Goal: Information Seeking & Learning: Learn about a topic

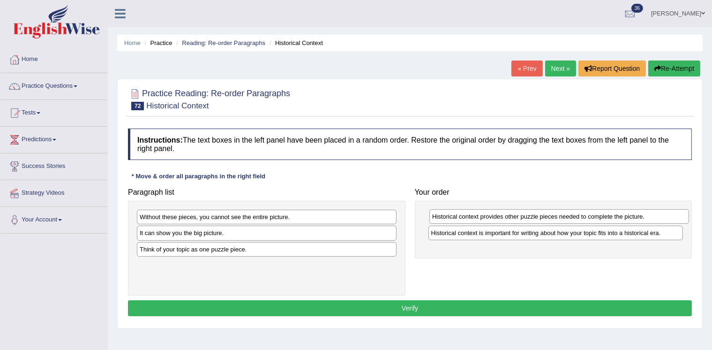
drag, startPoint x: 201, startPoint y: 252, endPoint x: 493, endPoint y: 220, distance: 294.2
click at [493, 220] on div "Historical context provides other puzzle pieces needed to complete the picture." at bounding box center [559, 216] width 260 height 14
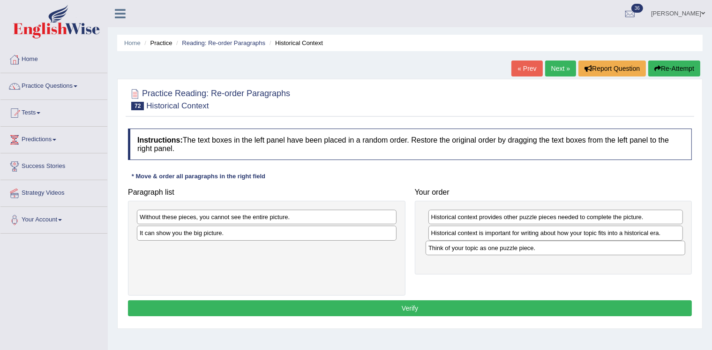
drag, startPoint x: 180, startPoint y: 253, endPoint x: 469, endPoint y: 252, distance: 288.7
click at [469, 252] on div "Think of your topic as one puzzle piece." at bounding box center [556, 247] width 260 height 14
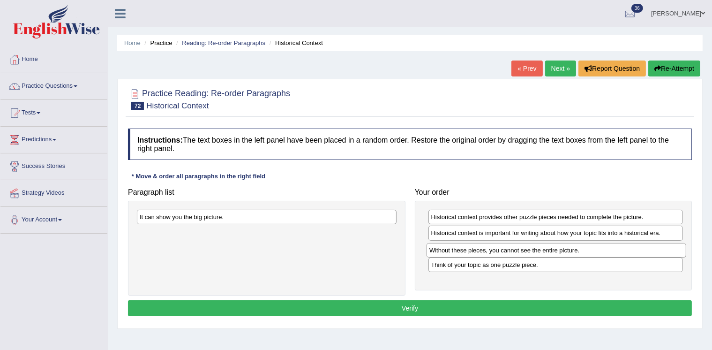
drag, startPoint x: 220, startPoint y: 218, endPoint x: 509, endPoint y: 252, distance: 290.6
click at [509, 252] on div "Without these pieces, you cannot see the entire picture." at bounding box center [556, 250] width 260 height 14
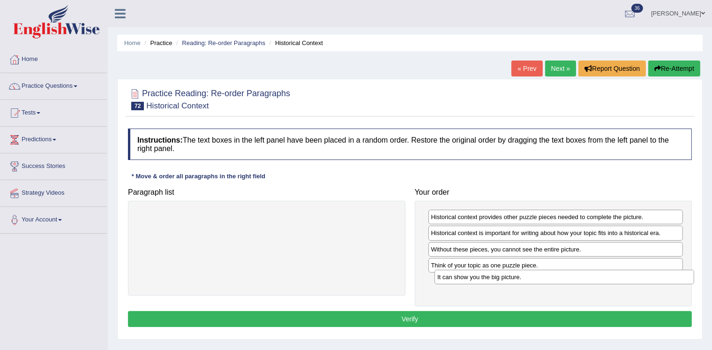
drag, startPoint x: 199, startPoint y: 217, endPoint x: 494, endPoint y: 277, distance: 301.3
click at [494, 277] on div "It can show you the big picture." at bounding box center [564, 276] width 260 height 14
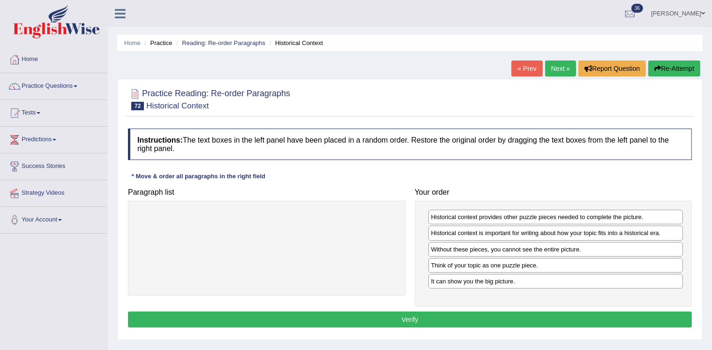
click at [472, 315] on button "Verify" at bounding box center [410, 319] width 564 height 16
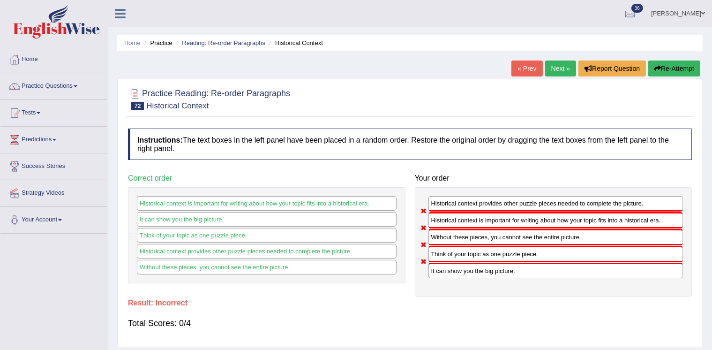
click at [553, 64] on link "Next »" at bounding box center [560, 68] width 31 height 16
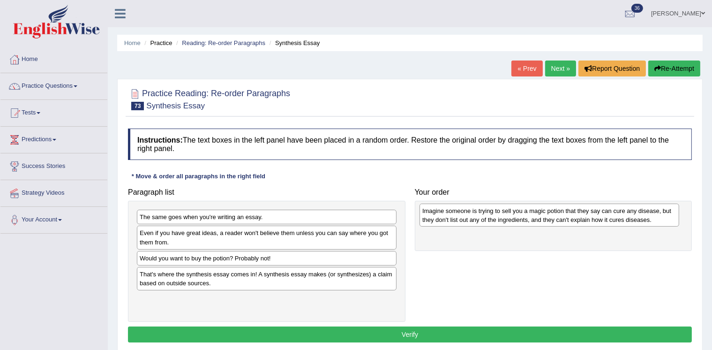
drag, startPoint x: 339, startPoint y: 306, endPoint x: 620, endPoint y: 219, distance: 294.1
click at [620, 219] on div "Imagine someone is trying to sell you a magic potion that they say can cure any…" at bounding box center [549, 214] width 260 height 23
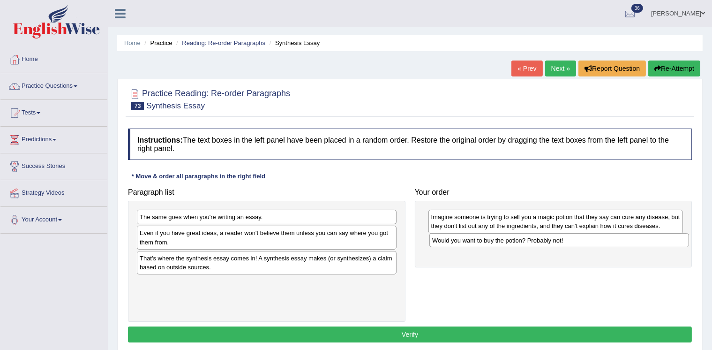
drag, startPoint x: 254, startPoint y: 255, endPoint x: 545, endPoint y: 238, distance: 292.5
click at [545, 238] on div "Would you want to buy the potion? Probably not!" at bounding box center [559, 240] width 260 height 14
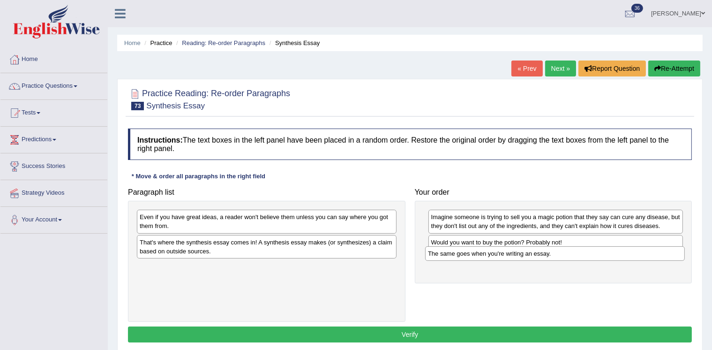
drag, startPoint x: 239, startPoint y: 218, endPoint x: 527, endPoint y: 255, distance: 290.5
click at [527, 255] on div "The same goes when you're writing an essay." at bounding box center [555, 253] width 260 height 14
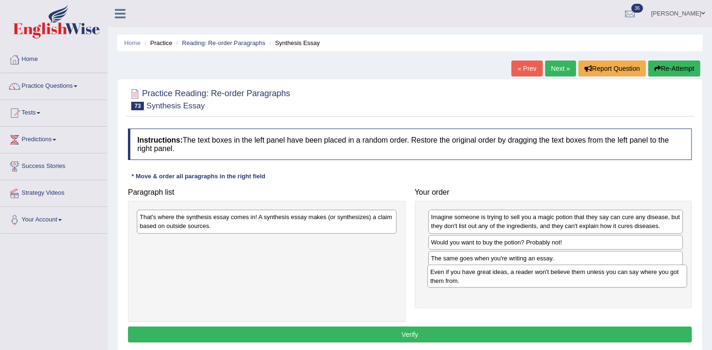
drag, startPoint x: 251, startPoint y: 224, endPoint x: 541, endPoint y: 279, distance: 295.7
click at [541, 279] on div "Even if you have great ideas, a reader won't believe them unless you can say wh…" at bounding box center [557, 275] width 260 height 23
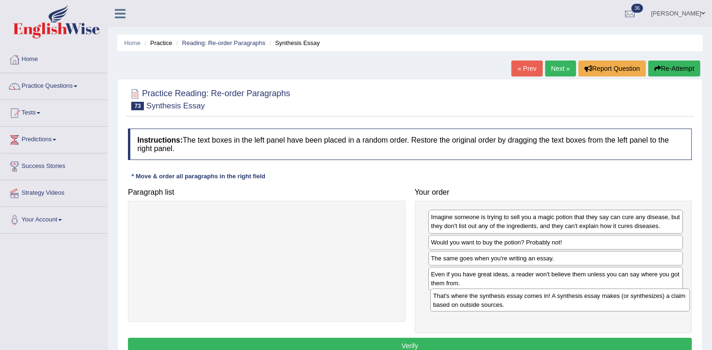
drag, startPoint x: 331, startPoint y: 218, endPoint x: 622, endPoint y: 296, distance: 301.4
click at [622, 296] on div "That's where the synthesis essay comes in! A synthesis essay makes (or synthesi…" at bounding box center [560, 299] width 260 height 23
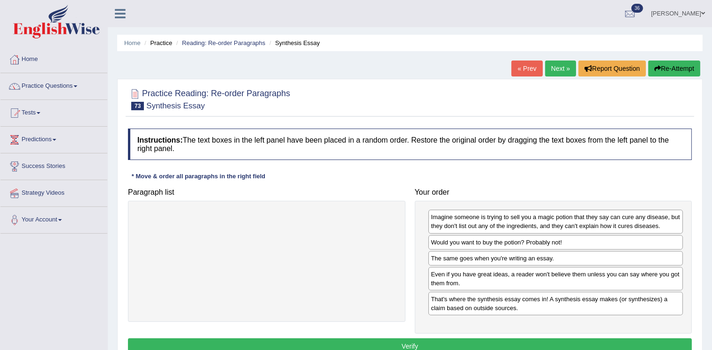
click at [570, 342] on button "Verify" at bounding box center [410, 346] width 564 height 16
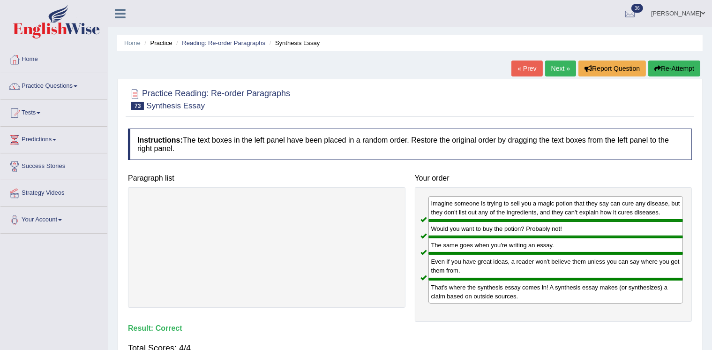
click at [552, 69] on link "Next »" at bounding box center [560, 68] width 31 height 16
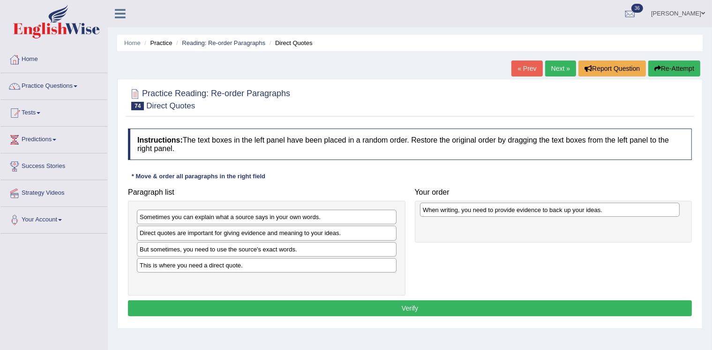
drag, startPoint x: 231, startPoint y: 268, endPoint x: 513, endPoint y: 213, distance: 287.4
click at [513, 213] on div "When writing, you need to provide evidence to back up your ideas." at bounding box center [550, 209] width 260 height 14
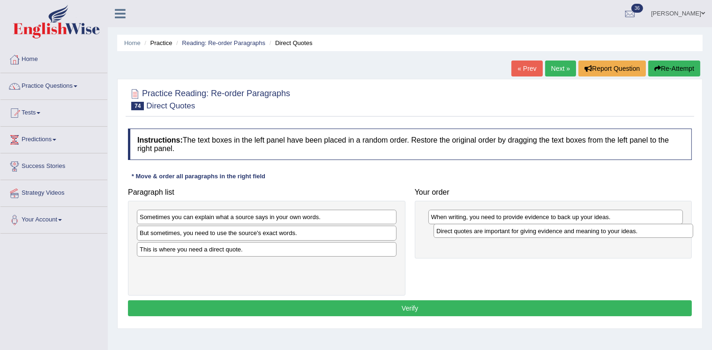
drag, startPoint x: 298, startPoint y: 235, endPoint x: 594, endPoint y: 233, distance: 296.2
click at [594, 233] on div "Direct quotes are important for giving evidence and meaning to your ideas." at bounding box center [563, 231] width 260 height 14
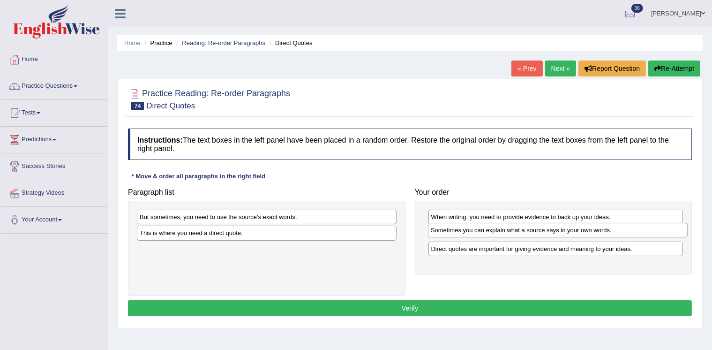
drag, startPoint x: 301, startPoint y: 215, endPoint x: 592, endPoint y: 228, distance: 291.3
click at [592, 228] on div "Sometimes you can explain what a source says in your own words." at bounding box center [558, 230] width 260 height 14
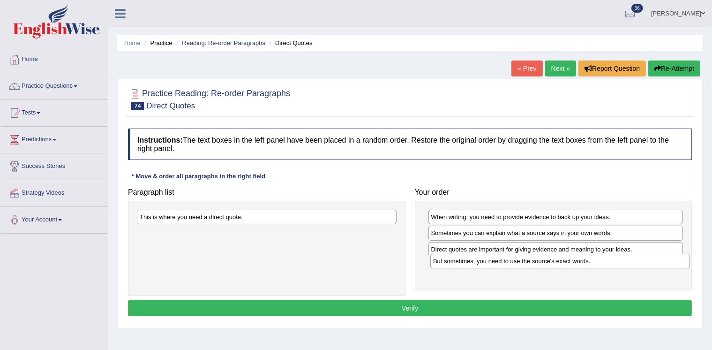
drag, startPoint x: 264, startPoint y: 219, endPoint x: 557, endPoint y: 263, distance: 295.7
click at [557, 263] on div "But sometimes, you need to use the source's exact words." at bounding box center [560, 261] width 260 height 14
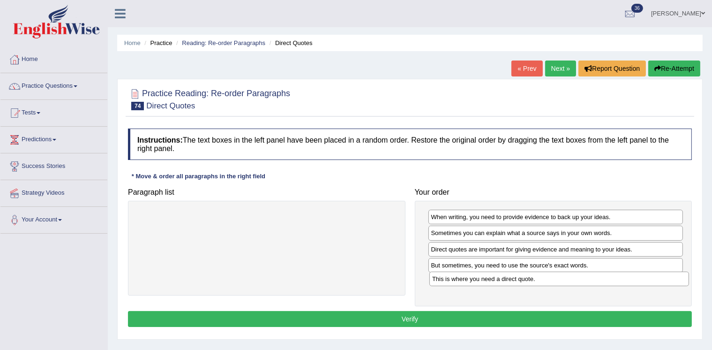
drag, startPoint x: 225, startPoint y: 218, endPoint x: 516, endPoint y: 280, distance: 297.1
click at [516, 280] on div "This is where you need a direct quote." at bounding box center [559, 278] width 260 height 14
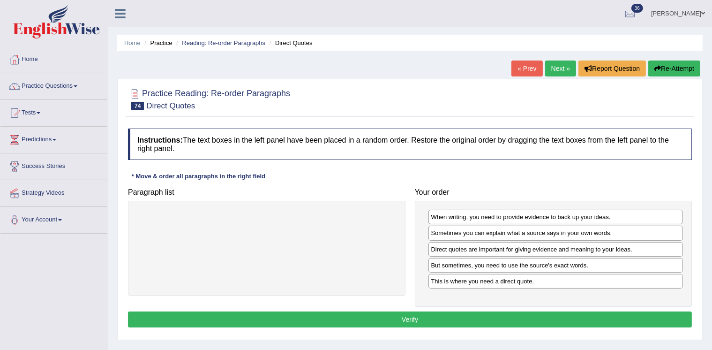
click at [466, 321] on button "Verify" at bounding box center [410, 319] width 564 height 16
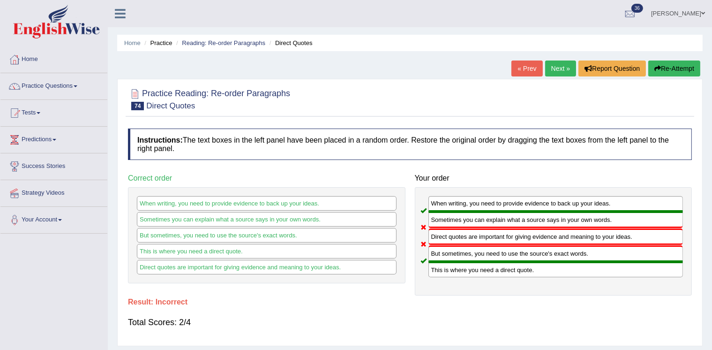
click at [551, 65] on link "Next »" at bounding box center [560, 68] width 31 height 16
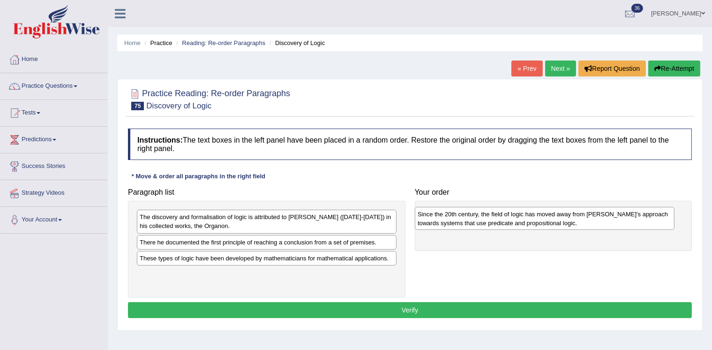
drag, startPoint x: 190, startPoint y: 247, endPoint x: 468, endPoint y: 220, distance: 278.8
click at [468, 220] on div "Since the 20th century, the field of logic has moved away from Aristotle's appr…" at bounding box center [545, 218] width 260 height 23
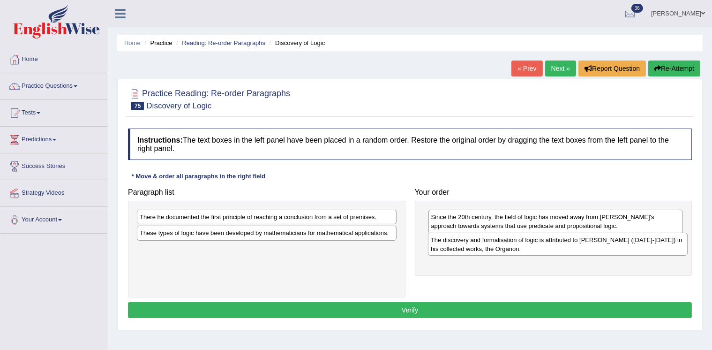
drag, startPoint x: 216, startPoint y: 222, endPoint x: 502, endPoint y: 246, distance: 287.8
click at [502, 246] on div "The discovery and formalisation of logic is attributed to Aristotle (384-322 BC…" at bounding box center [558, 243] width 260 height 23
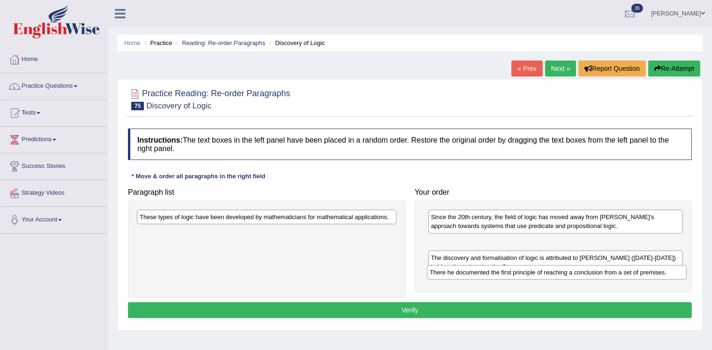
drag, startPoint x: 150, startPoint y: 221, endPoint x: 441, endPoint y: 279, distance: 296.4
click at [441, 279] on div "There he documented the first principle of reaching a conclusion from a set of …" at bounding box center [557, 272] width 260 height 14
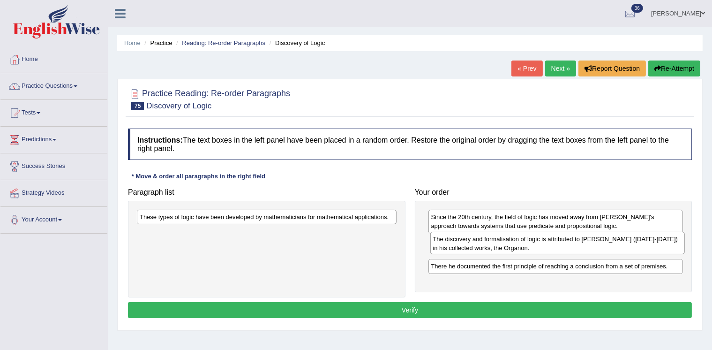
drag, startPoint x: 437, startPoint y: 268, endPoint x: 439, endPoint y: 249, distance: 18.4
click at [439, 249] on div "The discovery and formalisation of logic is attributed to Aristotle (384-322 BC…" at bounding box center [557, 243] width 255 height 23
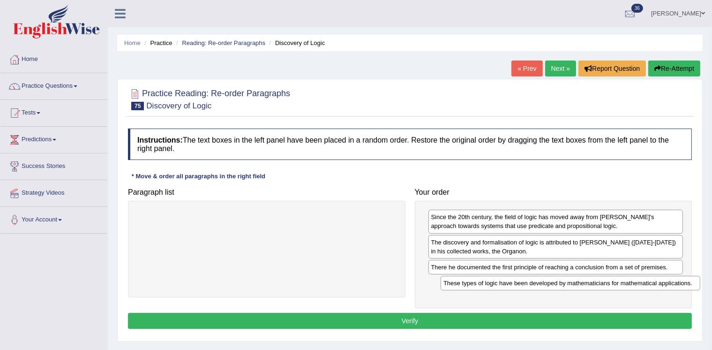
drag, startPoint x: 277, startPoint y: 222, endPoint x: 581, endPoint y: 288, distance: 310.8
click at [581, 288] on div "These types of logic have been developed by mathematicians for mathematical app…" at bounding box center [571, 283] width 260 height 14
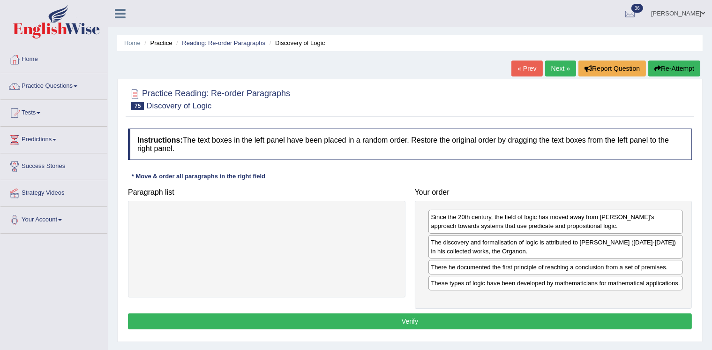
click at [525, 314] on button "Verify" at bounding box center [410, 321] width 564 height 16
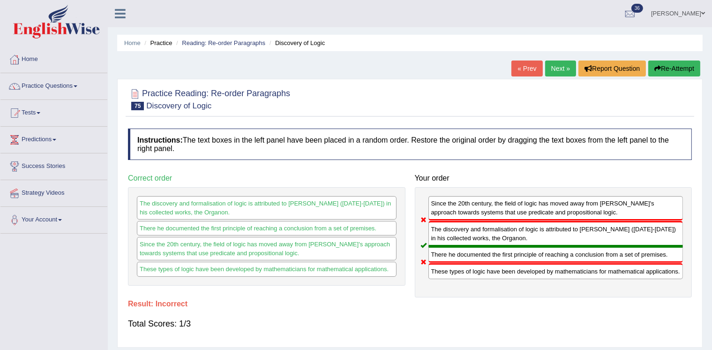
click at [550, 68] on link "Next »" at bounding box center [560, 68] width 31 height 16
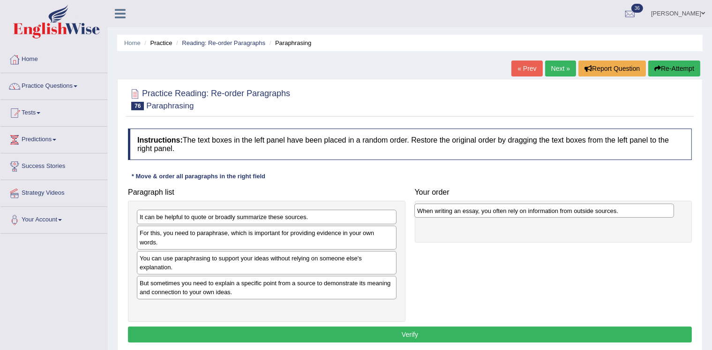
drag, startPoint x: 210, startPoint y: 234, endPoint x: 487, endPoint y: 212, distance: 278.3
click at [487, 212] on div "When writing an essay, you often rely on information from outside sources." at bounding box center [544, 210] width 260 height 14
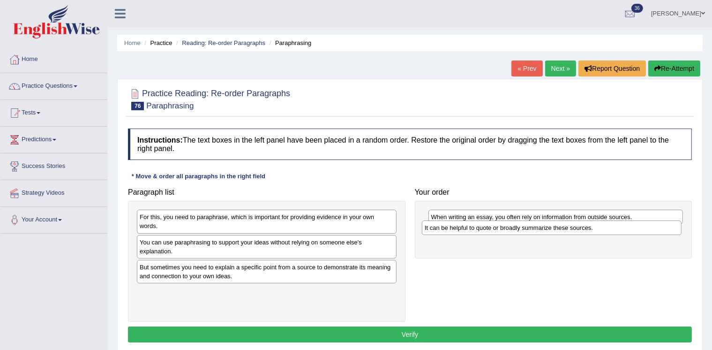
drag, startPoint x: 277, startPoint y: 217, endPoint x: 562, endPoint y: 228, distance: 285.2
click at [562, 228] on div "It can be helpful to quote or broadly summarize these sources." at bounding box center [552, 227] width 260 height 14
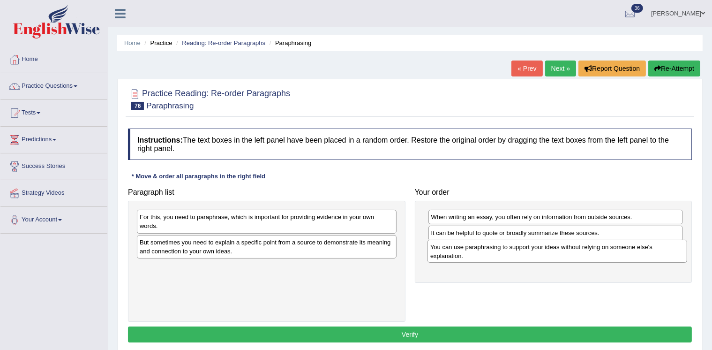
drag, startPoint x: 285, startPoint y: 242, endPoint x: 565, endPoint y: 244, distance: 279.8
click at [575, 247] on div "You can use paraphrasing to support your ideas without relying on someone else'…" at bounding box center [557, 250] width 260 height 23
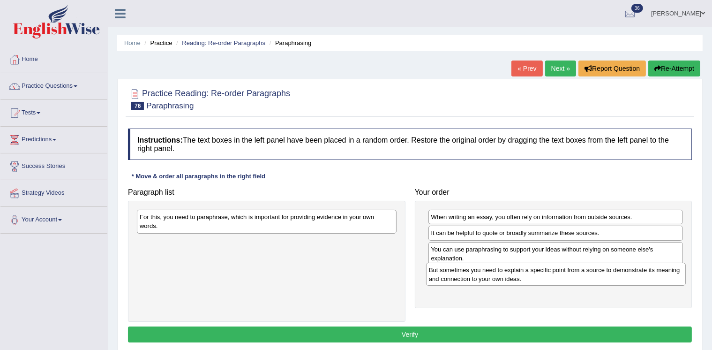
drag, startPoint x: 365, startPoint y: 244, endPoint x: 654, endPoint y: 273, distance: 290.6
click at [654, 273] on div "But sometimes you need to explain a specific point from a source to demonstrate…" at bounding box center [556, 273] width 260 height 23
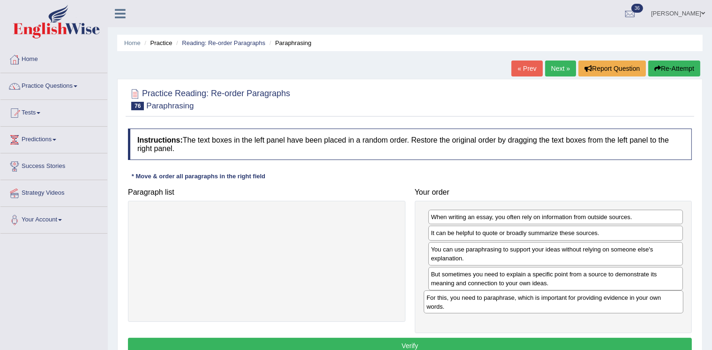
drag, startPoint x: 344, startPoint y: 228, endPoint x: 631, endPoint y: 309, distance: 297.5
click at [631, 309] on div "For this, you need to paraphrase, which is important for providing evidence in …" at bounding box center [554, 301] width 260 height 23
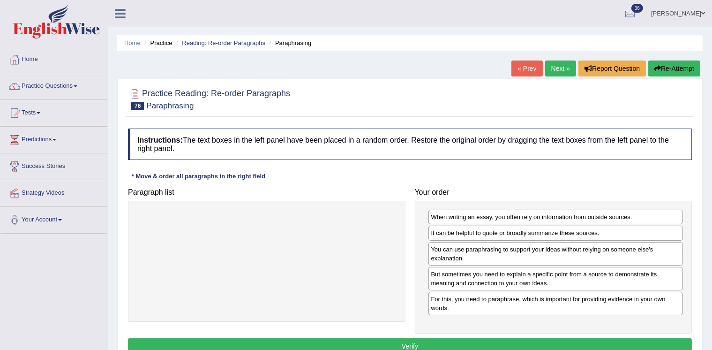
click at [581, 342] on button "Verify" at bounding box center [410, 346] width 564 height 16
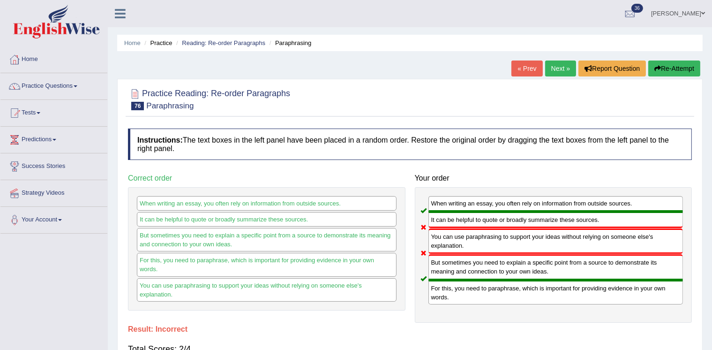
click at [558, 70] on link "Next »" at bounding box center [560, 68] width 31 height 16
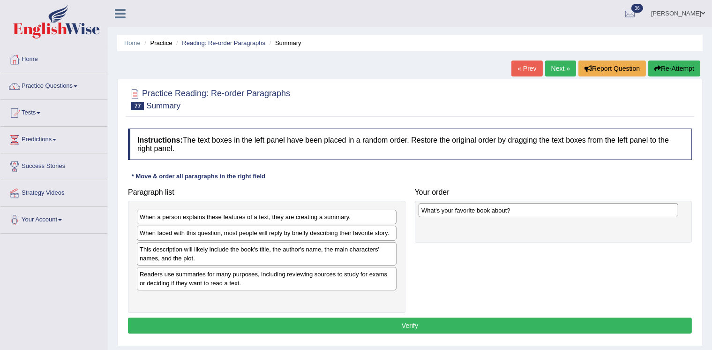
drag, startPoint x: 200, startPoint y: 295, endPoint x: 481, endPoint y: 208, distance: 294.7
click at [481, 208] on div "What's your favorite book about?" at bounding box center [548, 210] width 260 height 14
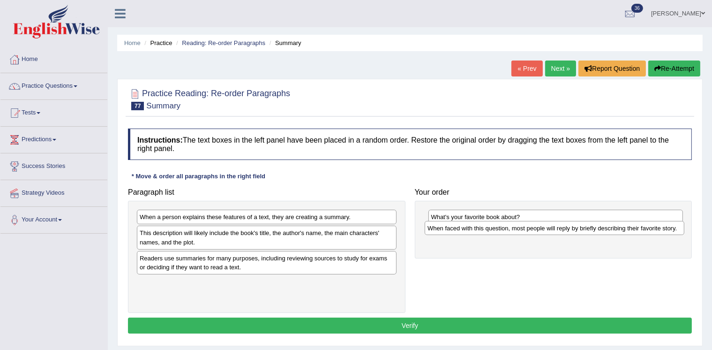
drag, startPoint x: 204, startPoint y: 236, endPoint x: 492, endPoint y: 232, distance: 287.8
click at [492, 232] on div "When faced with this question, most people will reply by briefly describing the…" at bounding box center [555, 228] width 260 height 14
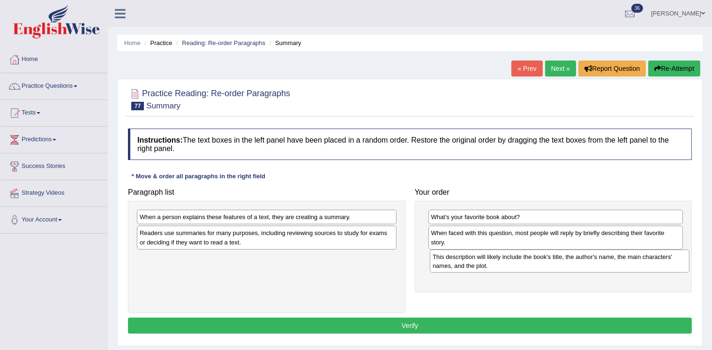
drag, startPoint x: 251, startPoint y: 234, endPoint x: 544, endPoint y: 258, distance: 293.9
click at [544, 258] on div "This description will likely include the book's title, the author's name, the m…" at bounding box center [560, 260] width 260 height 23
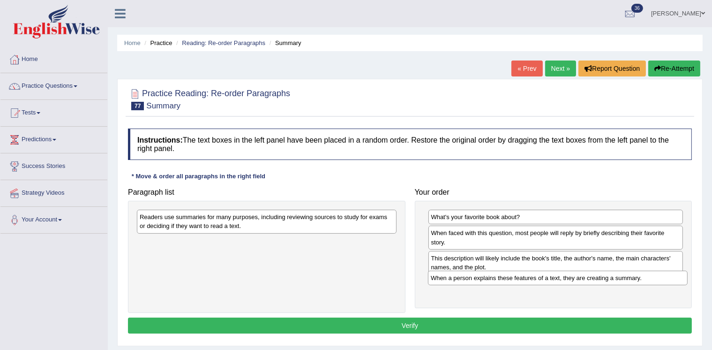
drag, startPoint x: 242, startPoint y: 222, endPoint x: 533, endPoint y: 283, distance: 297.3
click at [533, 283] on div "When a person explains these features of a text, they are creating a summary." at bounding box center [558, 277] width 260 height 14
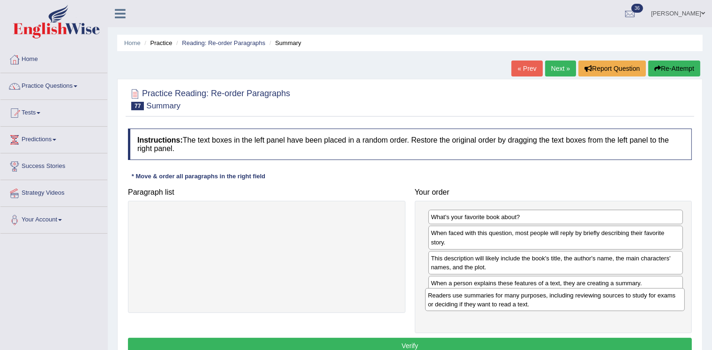
drag, startPoint x: 186, startPoint y: 218, endPoint x: 473, endPoint y: 295, distance: 297.4
click at [473, 295] on div "Readers use summaries for many purposes, including reviewing sources to study f…" at bounding box center [555, 299] width 260 height 23
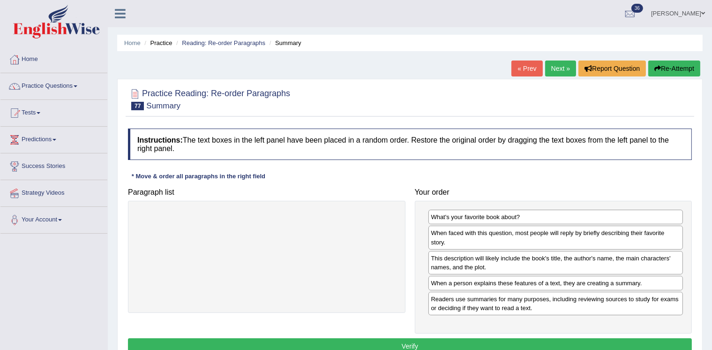
click at [454, 342] on button "Verify" at bounding box center [410, 346] width 564 height 16
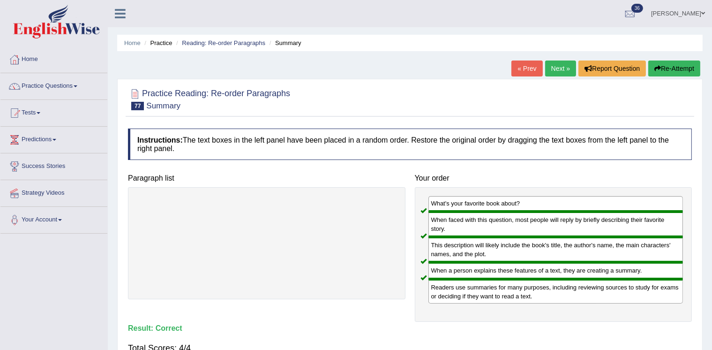
click at [557, 63] on link "Next »" at bounding box center [560, 68] width 31 height 16
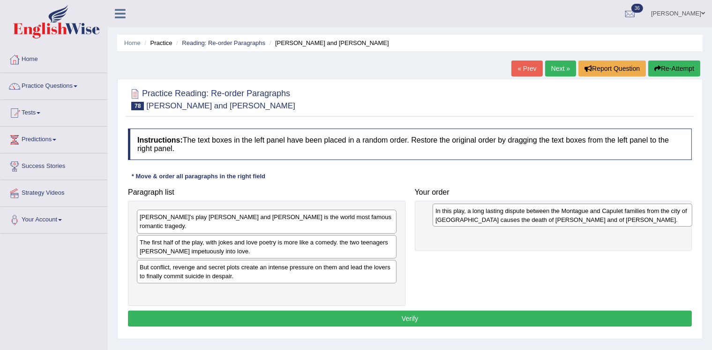
drag, startPoint x: 237, startPoint y: 224, endPoint x: 532, endPoint y: 202, distance: 296.5
click at [532, 203] on div "In this play, a long lasting dispute between the Montague and Capulet families …" at bounding box center [563, 214] width 260 height 23
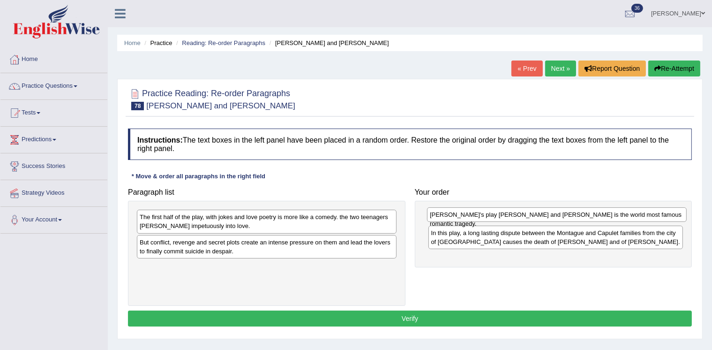
drag, startPoint x: 323, startPoint y: 219, endPoint x: 613, endPoint y: 217, distance: 290.1
click at [613, 217] on div "[PERSON_NAME]'s play [PERSON_NAME] and [PERSON_NAME] is the world most famous r…" at bounding box center [557, 214] width 260 height 14
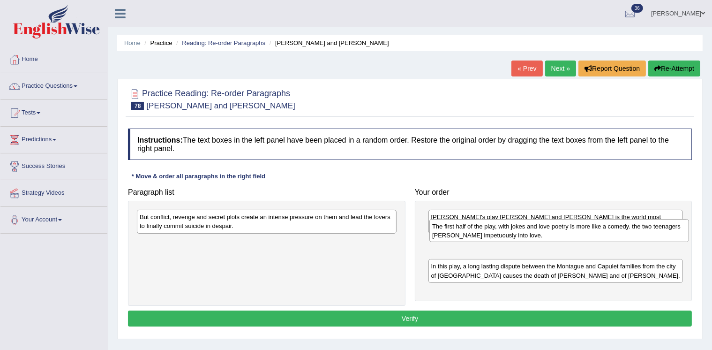
drag, startPoint x: 274, startPoint y: 224, endPoint x: 566, endPoint y: 234, distance: 292.6
click at [566, 234] on div "The first half of the play, with jokes and love poetry is more like a comedy. t…" at bounding box center [559, 230] width 260 height 23
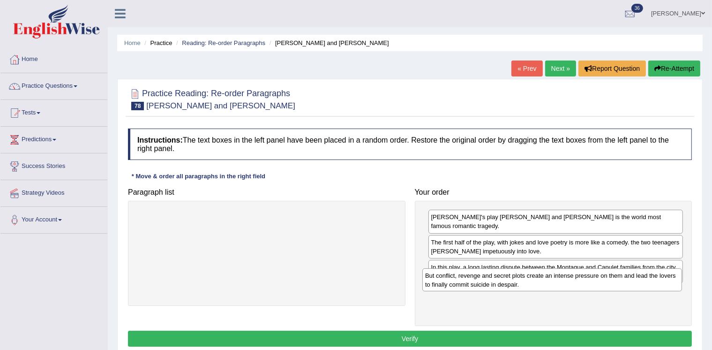
drag, startPoint x: 306, startPoint y: 221, endPoint x: 591, endPoint y: 279, distance: 291.4
click at [591, 279] on div "But conflict, revenge and secret plots create an intense pressure on them and l…" at bounding box center [552, 279] width 260 height 23
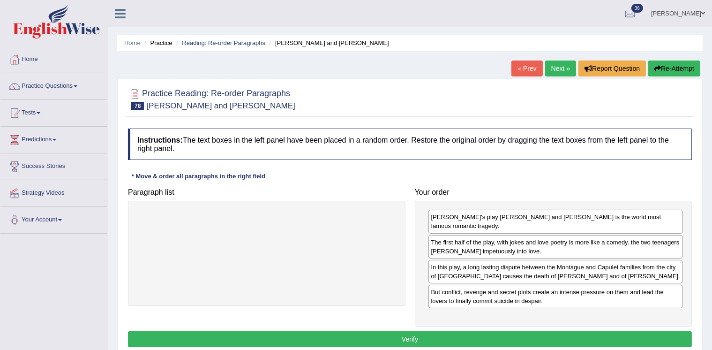
click at [506, 331] on button "Verify" at bounding box center [410, 339] width 564 height 16
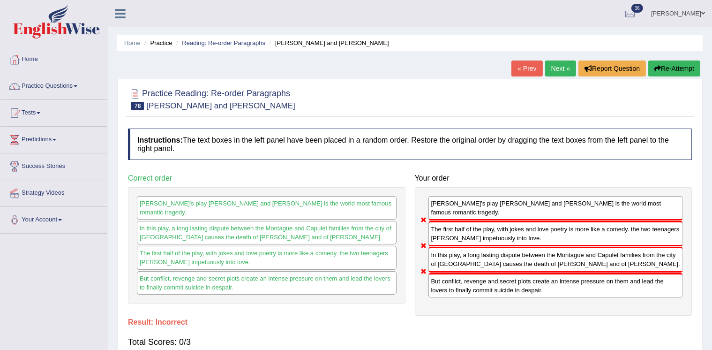
click at [671, 65] on button "Re-Attempt" at bounding box center [674, 68] width 52 height 16
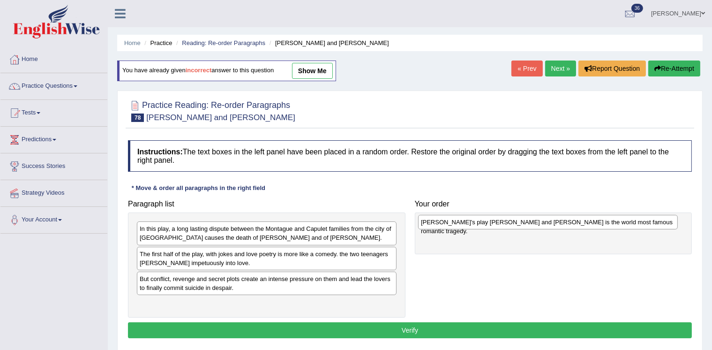
drag, startPoint x: 268, startPoint y: 230, endPoint x: 546, endPoint y: 221, distance: 278.5
click at [546, 221] on div "Shakespeare's play Romeo and Juliet is the world most famous romantic tragedy." at bounding box center [548, 222] width 260 height 14
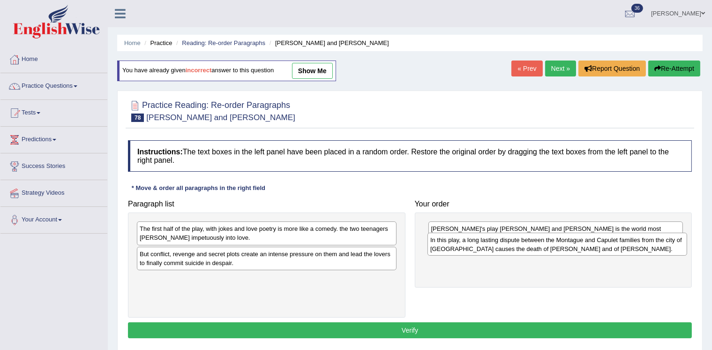
drag, startPoint x: 225, startPoint y: 235, endPoint x: 516, endPoint y: 247, distance: 290.8
click at [516, 247] on div "In this play, a long lasting dispute between the Montague and Capulet families …" at bounding box center [557, 243] width 260 height 23
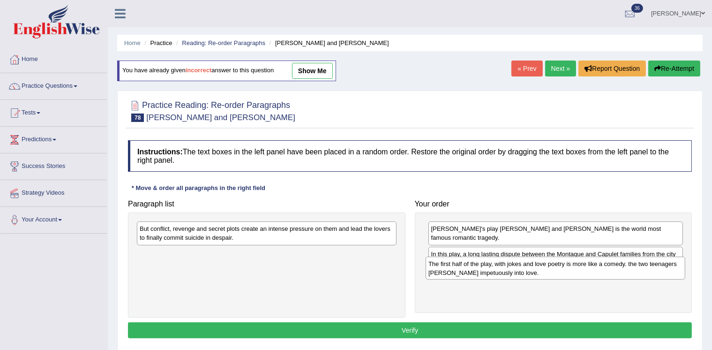
drag, startPoint x: 238, startPoint y: 232, endPoint x: 527, endPoint y: 268, distance: 290.8
click at [527, 268] on div "The first half of the play, with jokes and love poetry is more like a comedy. t…" at bounding box center [556, 267] width 260 height 23
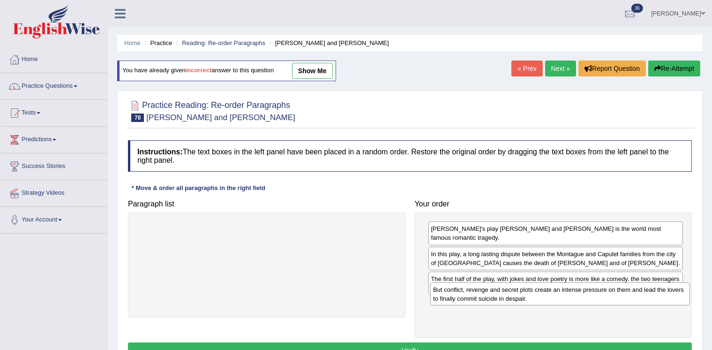
drag, startPoint x: 309, startPoint y: 232, endPoint x: 601, endPoint y: 292, distance: 298.3
click at [601, 292] on div "But conflict, revenge and secret plots create an intense pressure on them and l…" at bounding box center [560, 293] width 260 height 23
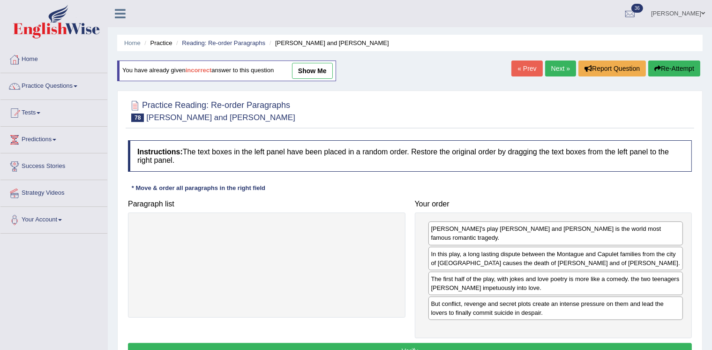
click at [514, 343] on button "Verify" at bounding box center [410, 351] width 564 height 16
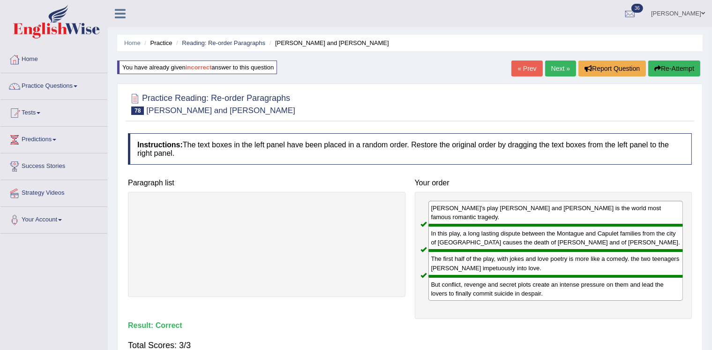
click at [557, 63] on link "Next »" at bounding box center [560, 68] width 31 height 16
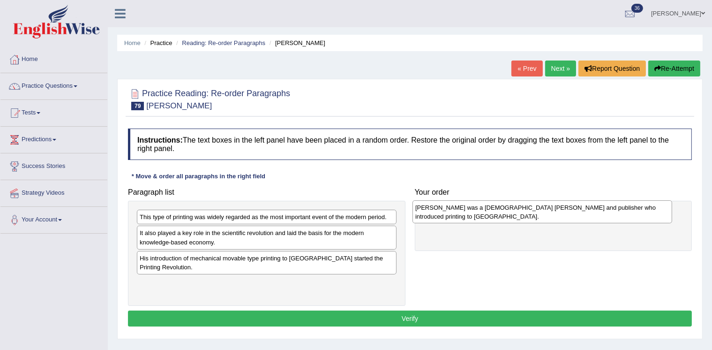
drag, startPoint x: 276, startPoint y: 223, endPoint x: 551, endPoint y: 213, distance: 275.7
click at [551, 213] on div "Johannes Gutenberg was a German goldsmith and publisher who introduced printing…" at bounding box center [542, 211] width 260 height 23
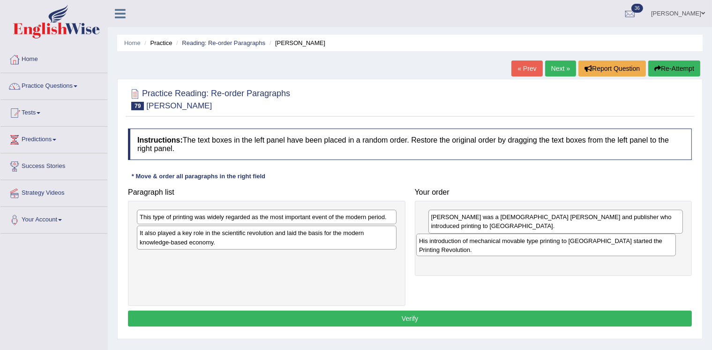
drag, startPoint x: 321, startPoint y: 263, endPoint x: 601, endPoint y: 247, distance: 279.8
click at [601, 247] on div "His introduction of mechanical movable type printing to Europe started the Prin…" at bounding box center [546, 244] width 260 height 23
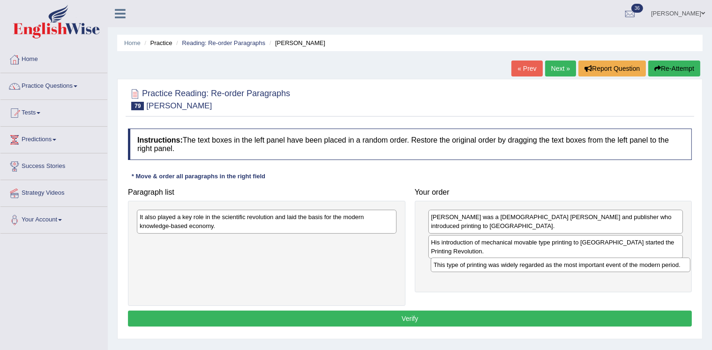
drag, startPoint x: 339, startPoint y: 218, endPoint x: 633, endPoint y: 266, distance: 297.7
click at [633, 266] on div "This type of printing was widely regarded as the most important event of the mo…" at bounding box center [561, 264] width 260 height 14
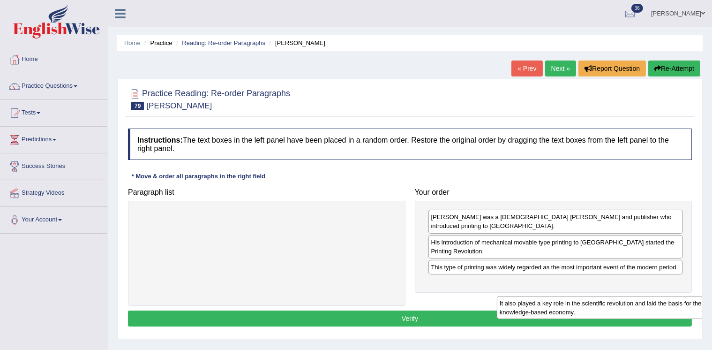
drag, startPoint x: 321, startPoint y: 218, endPoint x: 637, endPoint y: 282, distance: 322.1
click at [643, 296] on div "It also played a key role in the scientific revolution and laid the basis for t…" at bounding box center [627, 307] width 260 height 23
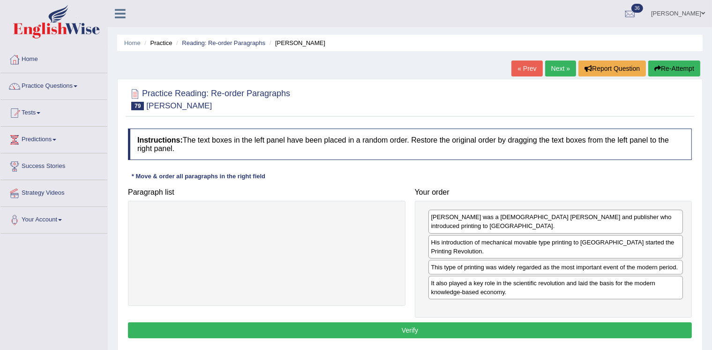
click at [589, 328] on button "Verify" at bounding box center [410, 330] width 564 height 16
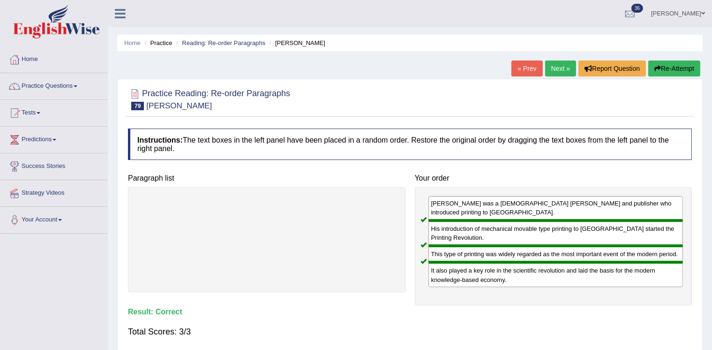
drag, startPoint x: 558, startPoint y: 67, endPoint x: 560, endPoint y: 71, distance: 5.2
click at [558, 67] on link "Next »" at bounding box center [560, 68] width 31 height 16
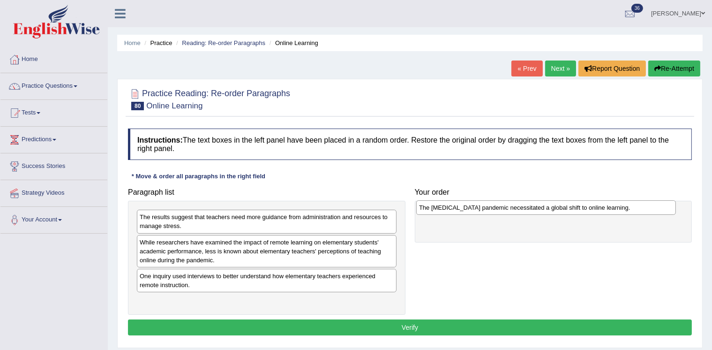
drag, startPoint x: 267, startPoint y: 217, endPoint x: 546, endPoint y: 207, distance: 279.5
click at [546, 207] on div "The [MEDICAL_DATA] pandemic necessitated a global shift to online learning." at bounding box center [546, 207] width 260 height 14
click at [189, 253] on div "While researchers have examined the impact of remote learning on elementary stu…" at bounding box center [267, 249] width 260 height 31
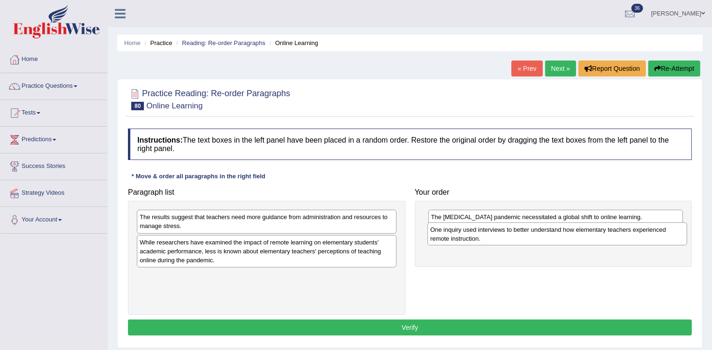
drag, startPoint x: 156, startPoint y: 279, endPoint x: 446, endPoint y: 235, distance: 293.9
click at [446, 235] on div "One inquiry used interviews to better understand how elementary teachers experi…" at bounding box center [557, 233] width 260 height 23
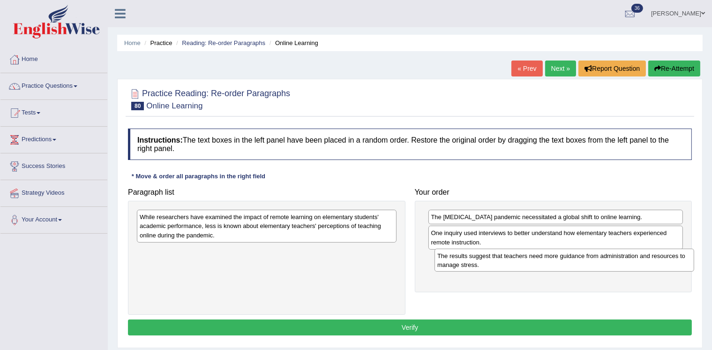
drag, startPoint x: 249, startPoint y: 221, endPoint x: 544, endPoint y: 259, distance: 297.2
click at [545, 260] on div "The results suggest that teachers need more guidance from administration and re…" at bounding box center [564, 259] width 260 height 23
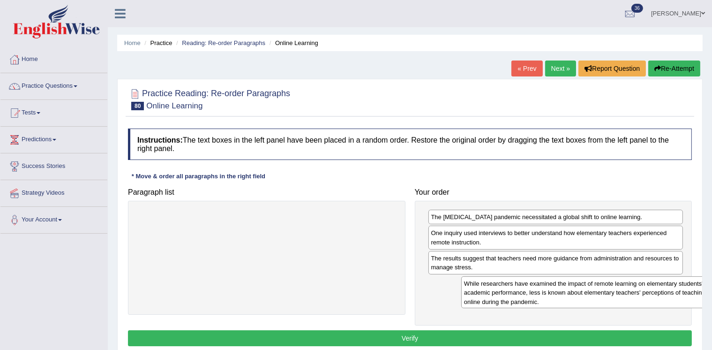
drag, startPoint x: 298, startPoint y: 228, endPoint x: 613, endPoint y: 291, distance: 321.1
click at [621, 294] on div "While researchers have examined the impact of remote learning on elementary stu…" at bounding box center [591, 291] width 260 height 31
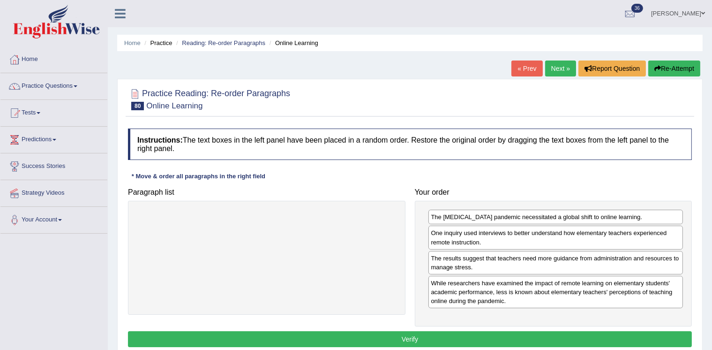
click at [500, 332] on button "Verify" at bounding box center [410, 339] width 564 height 16
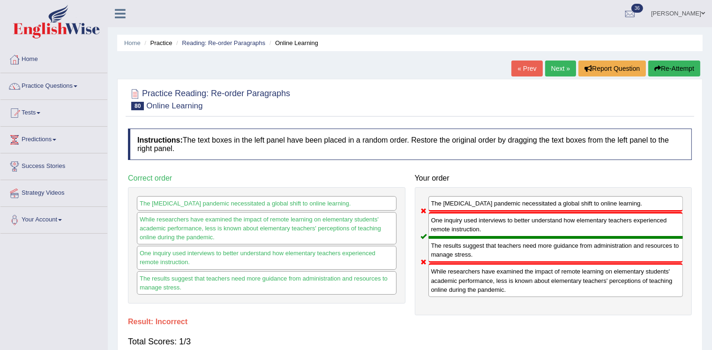
click at [678, 64] on button "Re-Attempt" at bounding box center [674, 68] width 52 height 16
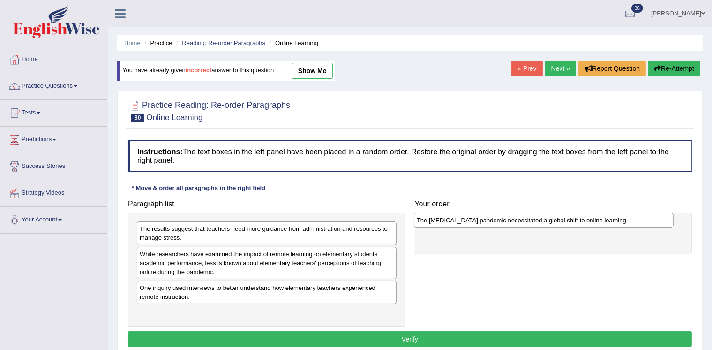
drag, startPoint x: 305, startPoint y: 228, endPoint x: 575, endPoint y: 220, distance: 270.5
click at [575, 220] on div "The Covid-19 pandemic necessitated a global shift to online learning." at bounding box center [544, 220] width 260 height 14
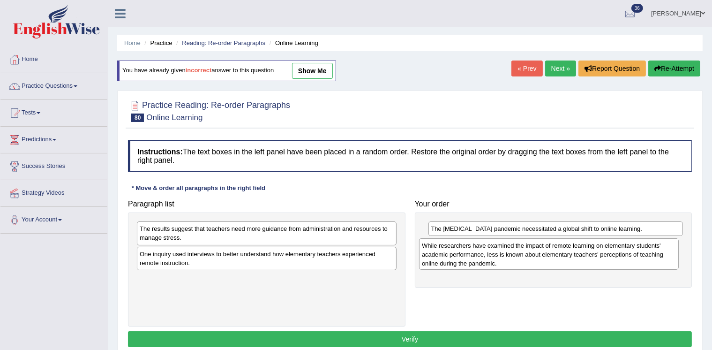
drag, startPoint x: 241, startPoint y: 262, endPoint x: 525, endPoint y: 251, distance: 284.7
click at [525, 252] on div "While researchers have examined the impact of remote learning on elementary stu…" at bounding box center [549, 253] width 260 height 31
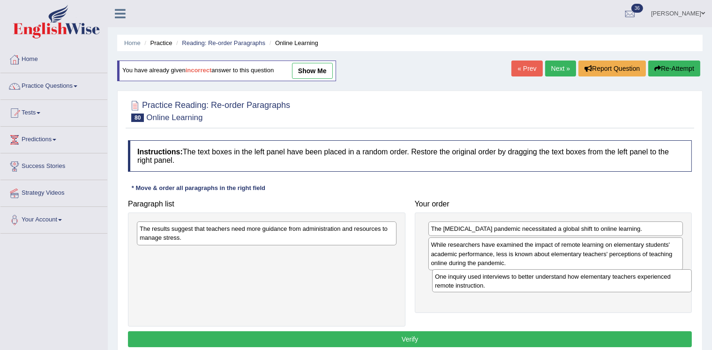
drag, startPoint x: 329, startPoint y: 255, endPoint x: 624, endPoint y: 279, distance: 296.2
click at [624, 279] on div "One inquiry used interviews to better understand how elementary teachers experi…" at bounding box center [562, 280] width 260 height 23
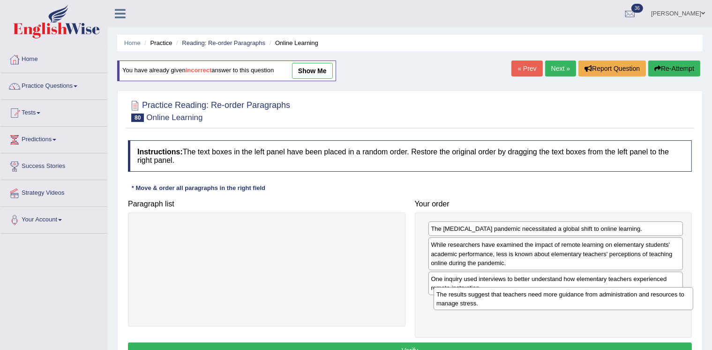
drag, startPoint x: 309, startPoint y: 231, endPoint x: 605, endPoint y: 296, distance: 302.9
click at [605, 296] on div "The results suggest that teachers need more guidance from administration and re…" at bounding box center [563, 298] width 260 height 23
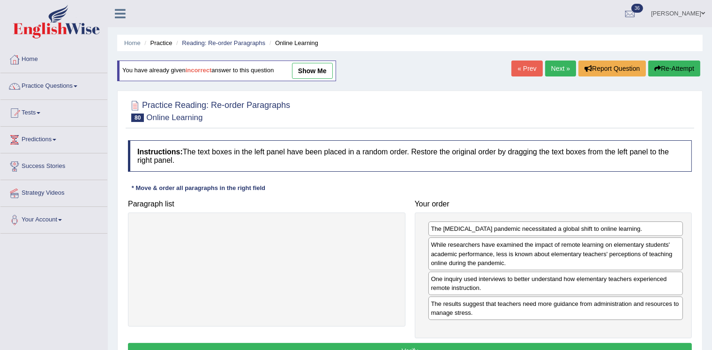
click at [510, 343] on button "Verify" at bounding box center [410, 351] width 564 height 16
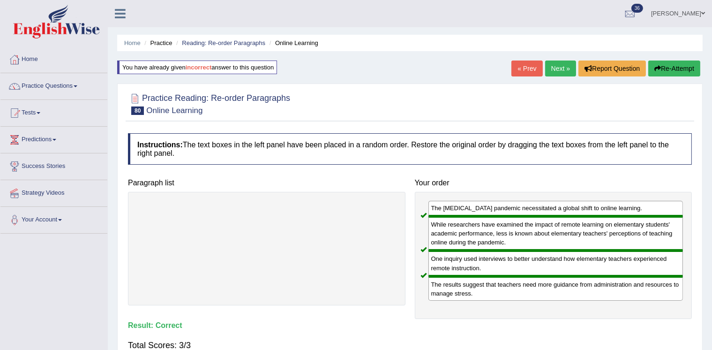
click at [550, 65] on link "Next »" at bounding box center [560, 68] width 31 height 16
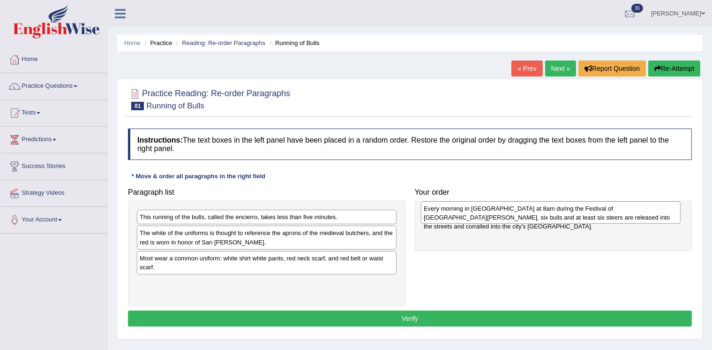
drag, startPoint x: 252, startPoint y: 264, endPoint x: 536, endPoint y: 215, distance: 288.1
click at [536, 215] on div "Every morning in Pamplona at 8am during the Festival of San Fermin, six bulls a…" at bounding box center [551, 212] width 260 height 23
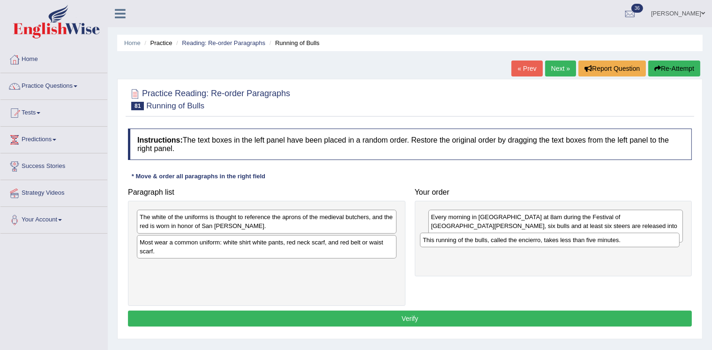
drag, startPoint x: 244, startPoint y: 217, endPoint x: 527, endPoint y: 240, distance: 284.0
click at [527, 240] on div "This running of the bulls, called the encierro, takes less than five minutes." at bounding box center [550, 239] width 260 height 14
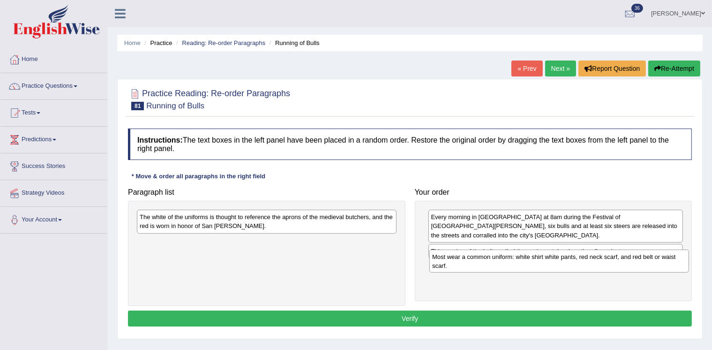
drag, startPoint x: 270, startPoint y: 242, endPoint x: 562, endPoint y: 257, distance: 292.8
click at [562, 257] on div "Most wear a common uniform: white shirt white pants, red neck scarf, and red be…" at bounding box center [559, 260] width 260 height 23
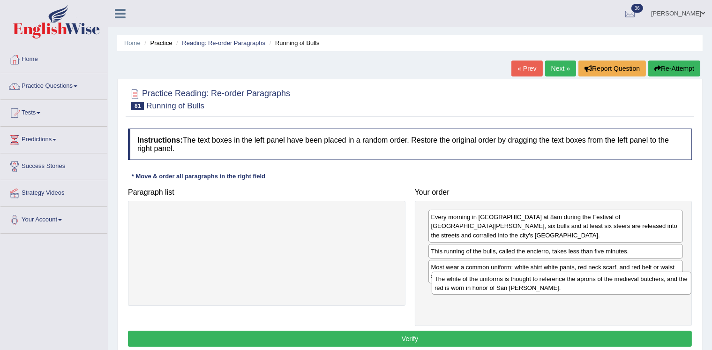
drag, startPoint x: 279, startPoint y: 224, endPoint x: 574, endPoint y: 285, distance: 301.2
click at [574, 285] on div "The white of the uniforms is thought to reference the aprons of the medieval bu…" at bounding box center [562, 282] width 260 height 23
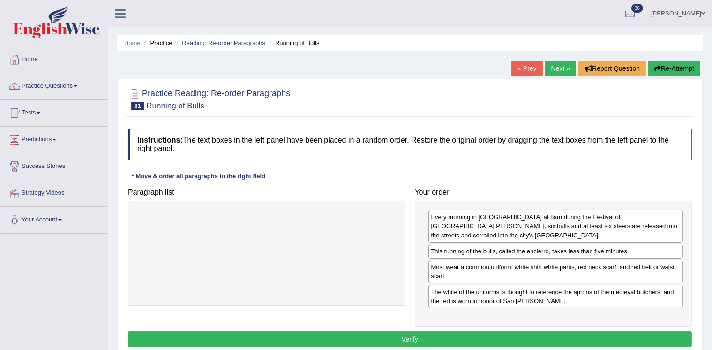
click at [524, 331] on button "Verify" at bounding box center [410, 339] width 564 height 16
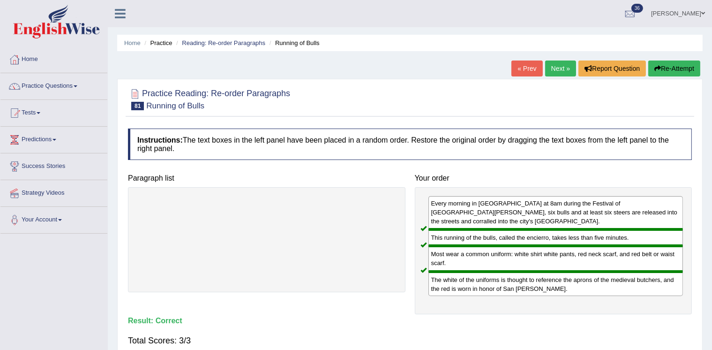
click at [555, 67] on link "Next »" at bounding box center [560, 68] width 31 height 16
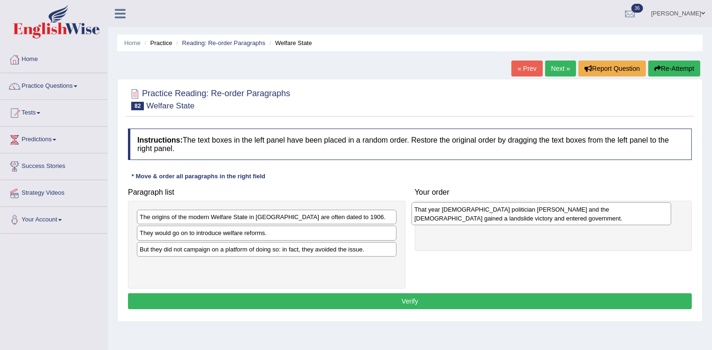
drag, startPoint x: 274, startPoint y: 222, endPoint x: 549, endPoint y: 215, distance: 274.7
click at [549, 215] on div "That year [DEMOGRAPHIC_DATA] politician [PERSON_NAME] and the [DEMOGRAPHIC_DATA…" at bounding box center [541, 213] width 260 height 23
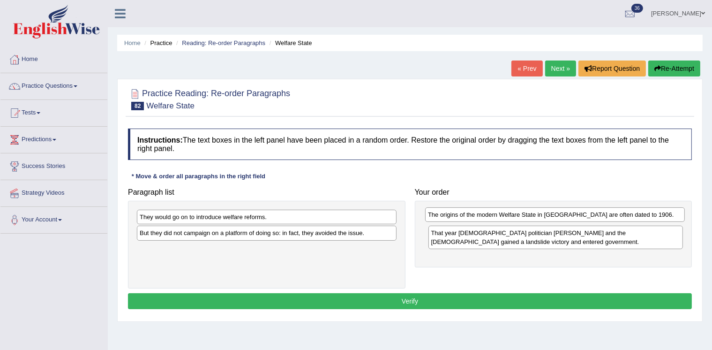
drag, startPoint x: 319, startPoint y: 221, endPoint x: 607, endPoint y: 218, distance: 288.2
click at [607, 218] on div "The origins of the modern Welfare State in [GEOGRAPHIC_DATA] are often dated to…" at bounding box center [555, 214] width 260 height 14
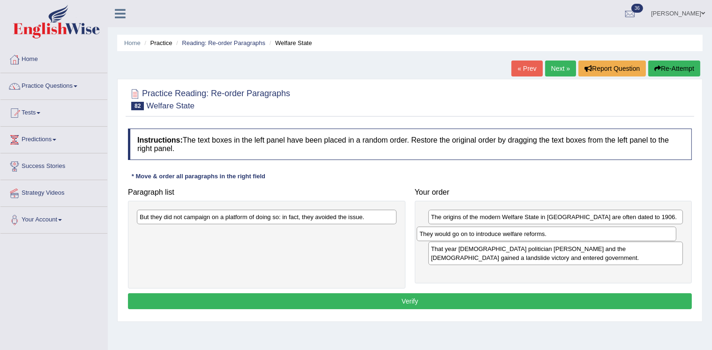
drag, startPoint x: 268, startPoint y: 217, endPoint x: 547, endPoint y: 233, distance: 280.3
click at [547, 233] on div "They would go on to introduce welfare reforms." at bounding box center [547, 233] width 260 height 14
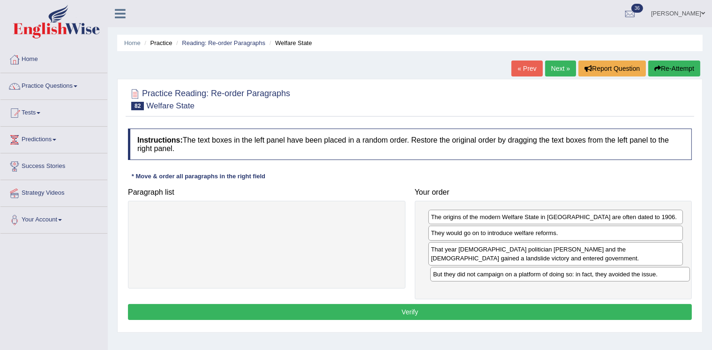
drag, startPoint x: 312, startPoint y: 219, endPoint x: 605, endPoint y: 276, distance: 298.9
click at [605, 276] on div "But they did not campaign on a platform of doing so: in fact, they avoided the …" at bounding box center [560, 274] width 260 height 14
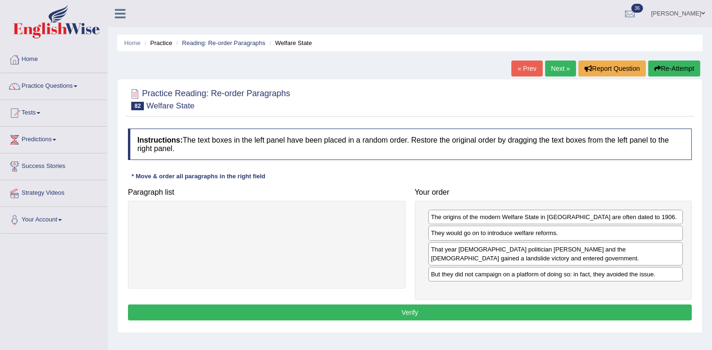
click at [440, 308] on button "Verify" at bounding box center [410, 312] width 564 height 16
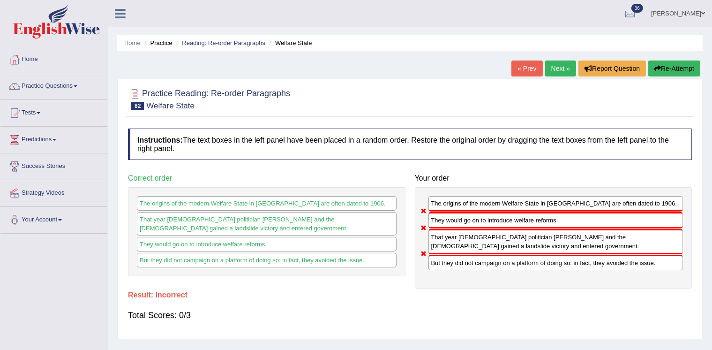
click at [679, 70] on button "Re-Attempt" at bounding box center [674, 68] width 52 height 16
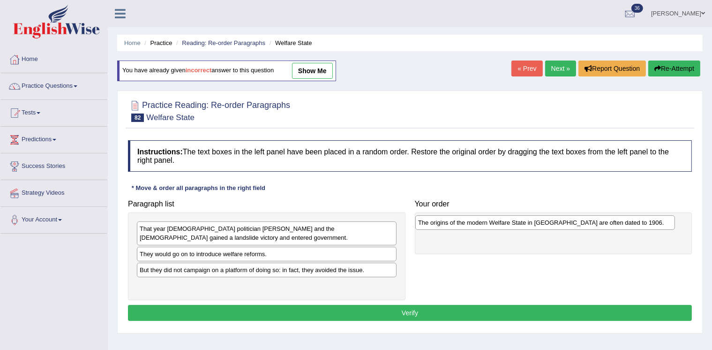
drag, startPoint x: 167, startPoint y: 254, endPoint x: 445, endPoint y: 224, distance: 280.0
click at [445, 224] on div "The origins of the modern Welfare State in [GEOGRAPHIC_DATA] are often dated to…" at bounding box center [545, 222] width 260 height 14
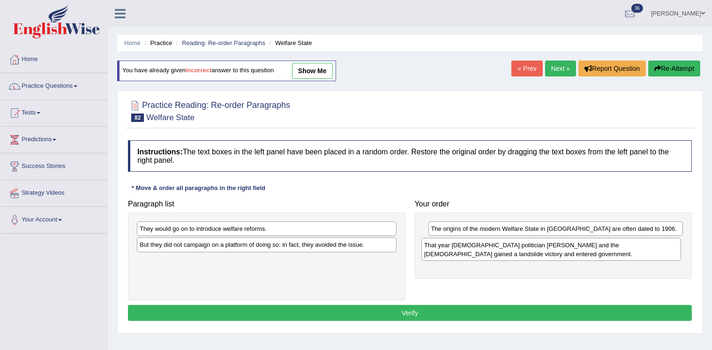
drag, startPoint x: 212, startPoint y: 234, endPoint x: 496, endPoint y: 251, distance: 284.9
click at [496, 251] on div "That year British politician H. H. Asquith and the Liberal party gained a lands…" at bounding box center [551, 249] width 260 height 23
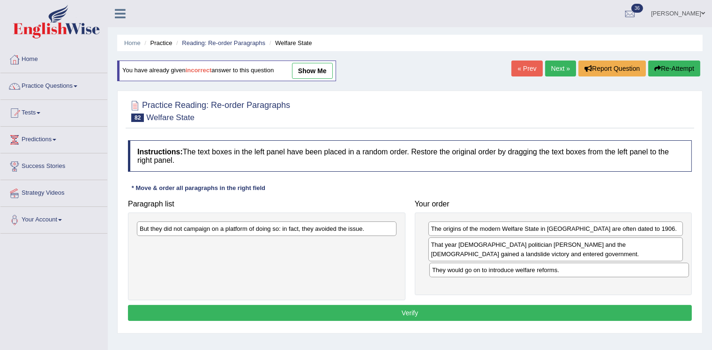
drag, startPoint x: 238, startPoint y: 234, endPoint x: 531, endPoint y: 274, distance: 295.2
click at [531, 274] on div "They would go on to introduce welfare reforms." at bounding box center [559, 269] width 260 height 14
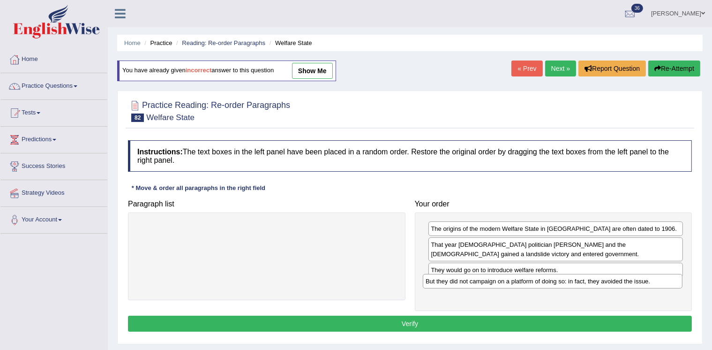
drag, startPoint x: 314, startPoint y: 232, endPoint x: 600, endPoint y: 284, distance: 290.6
click at [600, 284] on div "But they did not campaign on a platform of doing so: in fact, they avoided the …" at bounding box center [553, 281] width 260 height 14
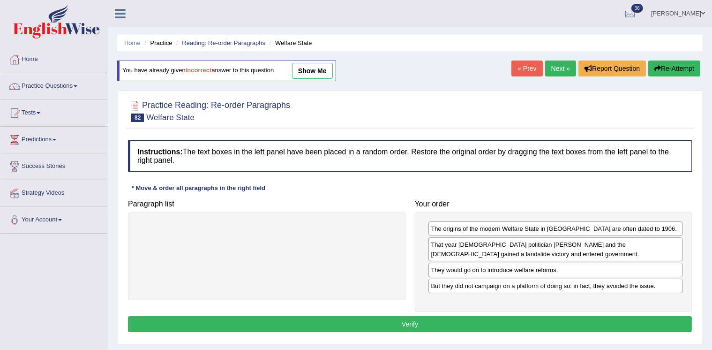
click at [478, 322] on button "Verify" at bounding box center [410, 324] width 564 height 16
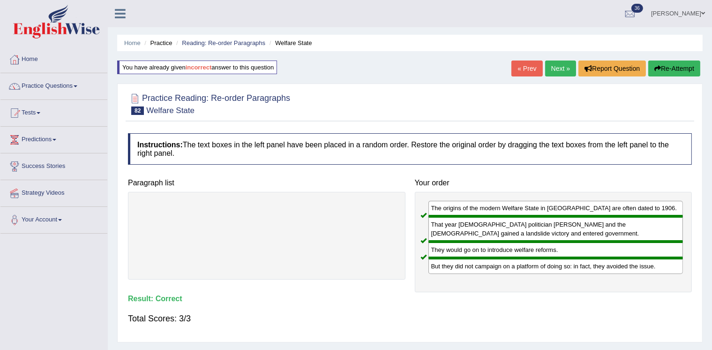
click at [561, 67] on link "Next »" at bounding box center [560, 68] width 31 height 16
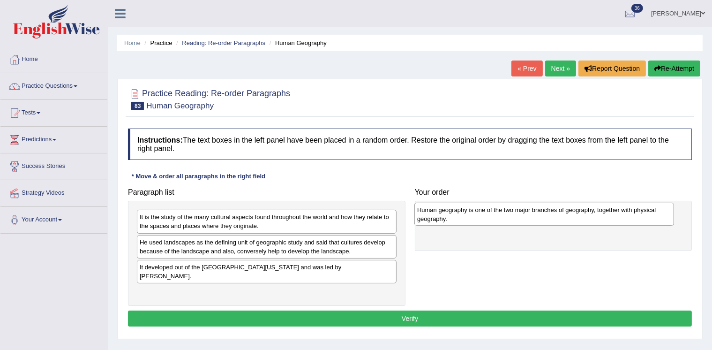
drag, startPoint x: 243, startPoint y: 218, endPoint x: 521, endPoint y: 211, distance: 277.5
click at [521, 211] on div "Human geography is one of the two major branches of geography, together with ph…" at bounding box center [544, 213] width 260 height 23
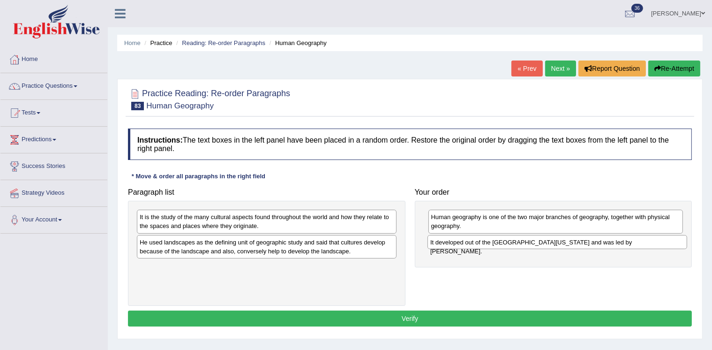
drag, startPoint x: 333, startPoint y: 269, endPoint x: 623, endPoint y: 245, distance: 291.5
click at [623, 245] on div "It developed out of the [GEOGRAPHIC_DATA][US_STATE] and was led by [PERSON_NAME…" at bounding box center [557, 242] width 260 height 14
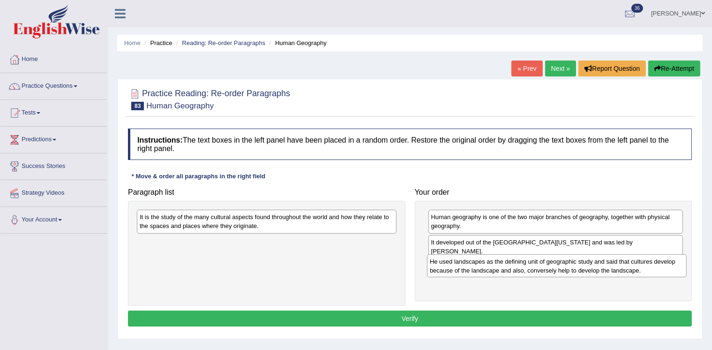
drag, startPoint x: 287, startPoint y: 251, endPoint x: 577, endPoint y: 271, distance: 290.8
click at [577, 271] on div "He used landscapes as the defining unit of geographic study and said that cultu…" at bounding box center [557, 265] width 260 height 23
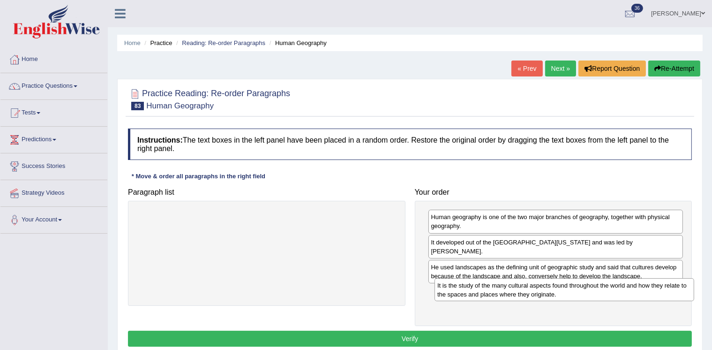
drag, startPoint x: 338, startPoint y: 223, endPoint x: 635, endPoint y: 291, distance: 305.4
click at [635, 291] on div "It is the study of the many cultural aspects found throughout the world and how…" at bounding box center [564, 289] width 260 height 23
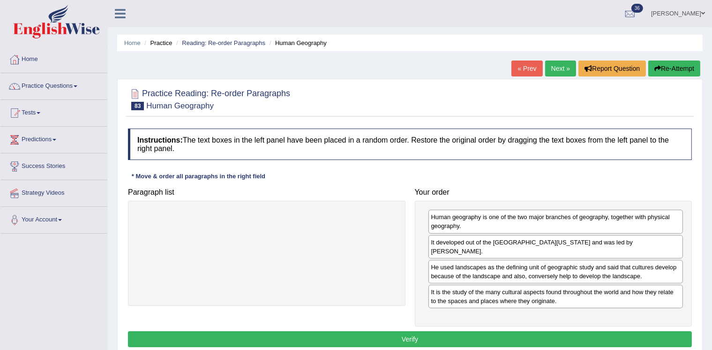
click at [598, 333] on button "Verify" at bounding box center [410, 339] width 564 height 16
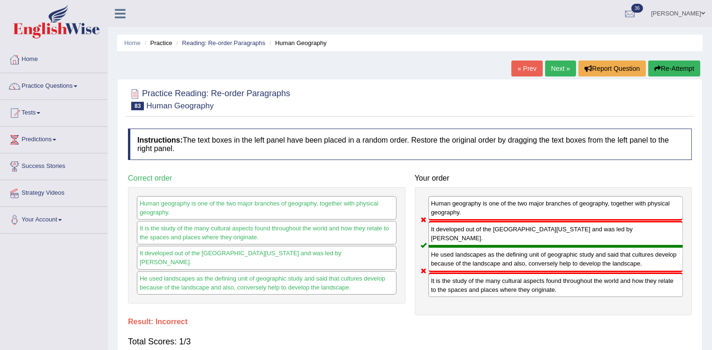
click at [672, 68] on button "Re-Attempt" at bounding box center [674, 68] width 52 height 16
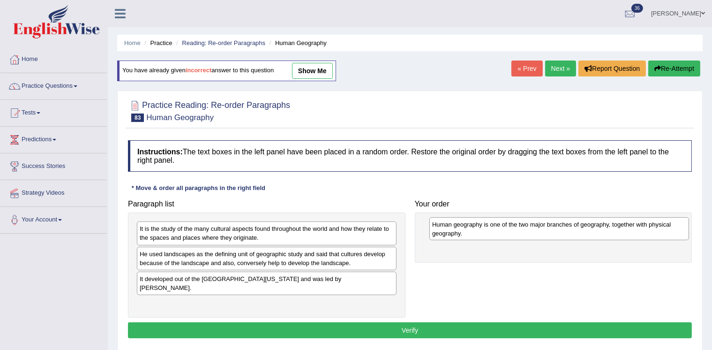
drag, startPoint x: 328, startPoint y: 234, endPoint x: 620, endPoint y: 230, distance: 292.5
click at [620, 230] on div "Human geography is one of the two major branches of geography, together with ph…" at bounding box center [559, 228] width 260 height 23
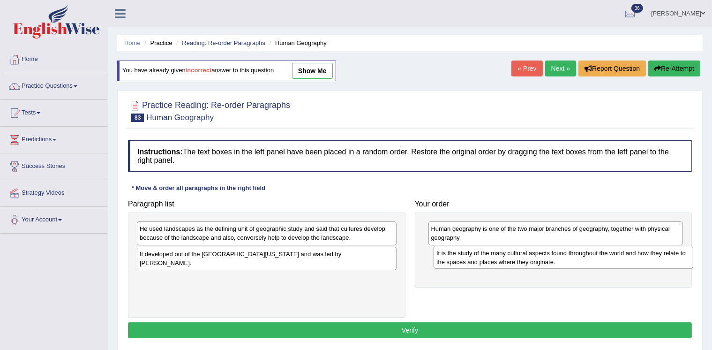
drag, startPoint x: 287, startPoint y: 235, endPoint x: 581, endPoint y: 260, distance: 295.3
click at [583, 260] on div "It is the study of the many cultural aspects found throughout the world and how…" at bounding box center [563, 257] width 260 height 23
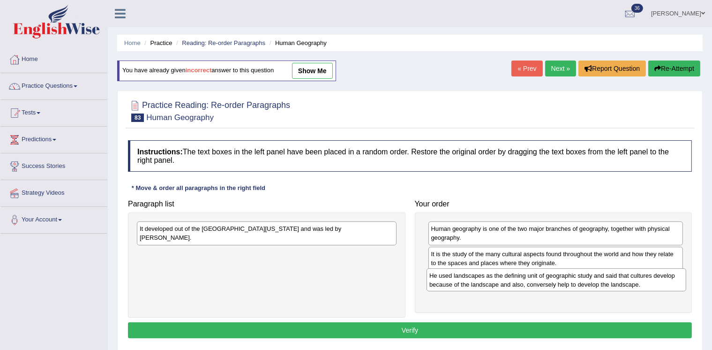
drag, startPoint x: 344, startPoint y: 233, endPoint x: 634, endPoint y: 280, distance: 293.4
click at [634, 280] on div "He used landscapes as the defining unit of geographic study and said that cultu…" at bounding box center [556, 279] width 260 height 23
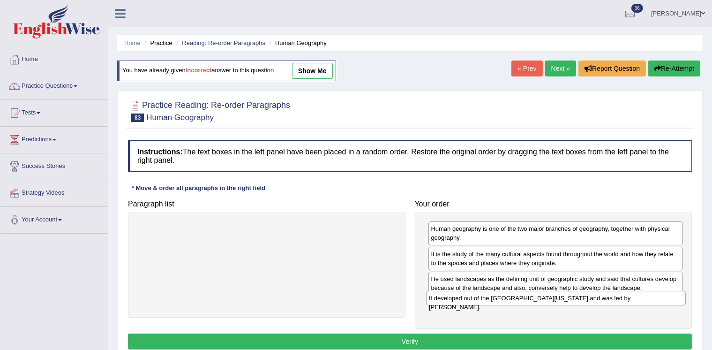
drag, startPoint x: 341, startPoint y: 233, endPoint x: 630, endPoint y: 302, distance: 297.4
click at [630, 302] on div "It developed out of the [GEOGRAPHIC_DATA][US_STATE] and was led by [PERSON_NAME…" at bounding box center [556, 298] width 260 height 14
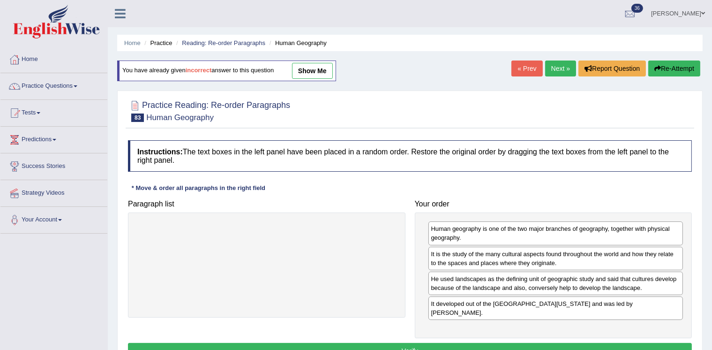
click at [592, 343] on button "Verify" at bounding box center [410, 351] width 564 height 16
